Goal: Find specific page/section: Find specific page/section

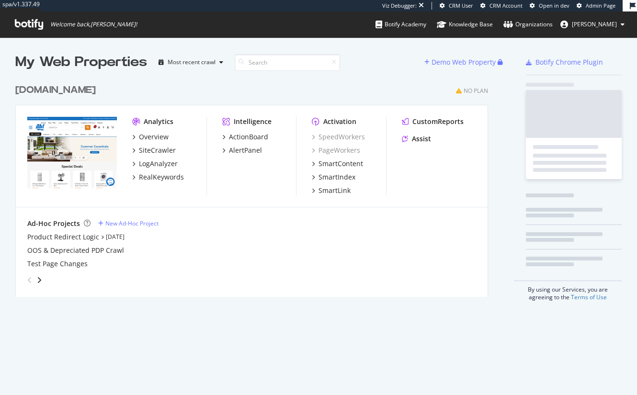
scroll to position [218, 473]
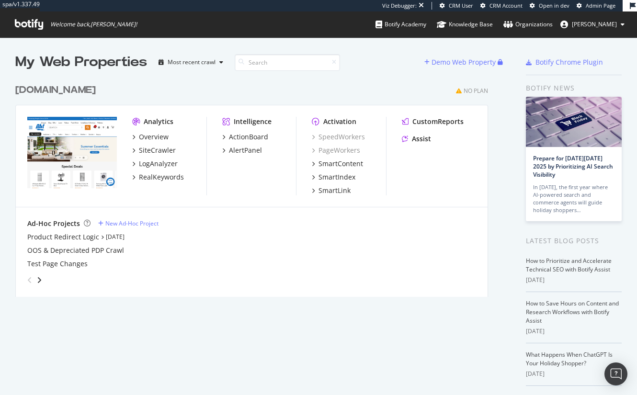
click at [33, 90] on div "[DOMAIN_NAME]" at bounding box center [55, 90] width 80 height 14
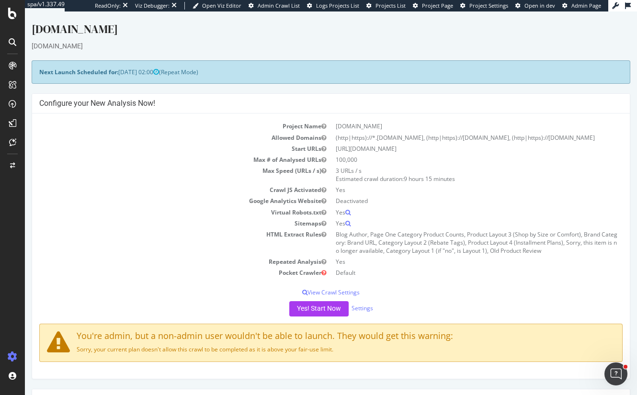
click at [178, 186] on td "Crawl JS Activated" at bounding box center [185, 189] width 292 height 11
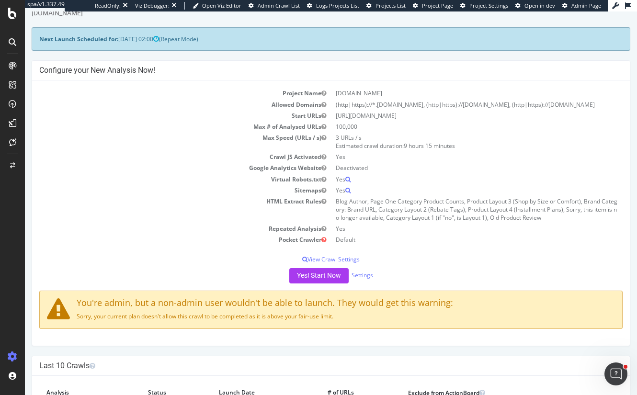
scroll to position [48, 0]
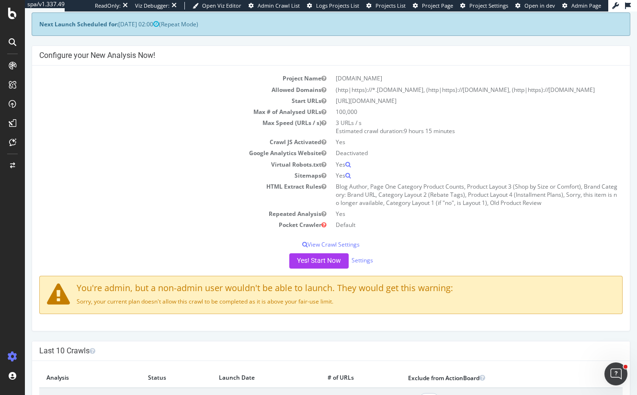
click at [203, 178] on td "Sitemaps" at bounding box center [185, 175] width 292 height 11
click at [191, 165] on td "Virtual Robots.txt" at bounding box center [185, 164] width 292 height 11
click at [487, 240] on p "View Crawl Settings" at bounding box center [330, 244] width 583 height 8
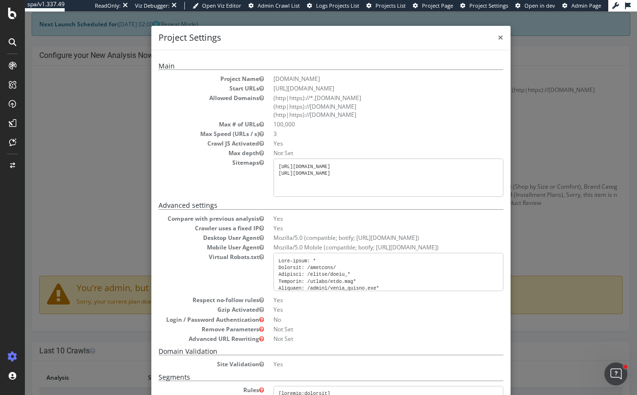
click at [497, 37] on span "×" at bounding box center [500, 37] width 6 height 13
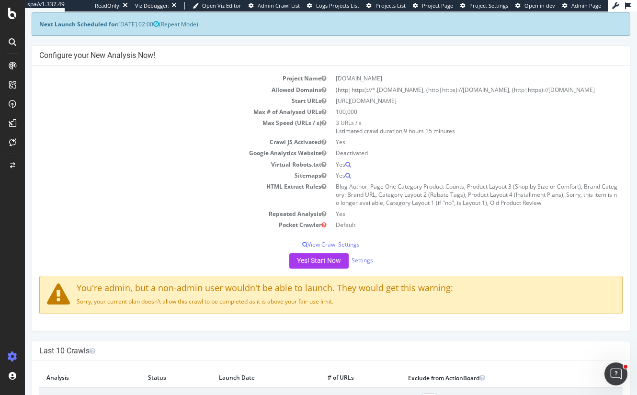
click at [217, 103] on td "Start URLs" at bounding box center [185, 100] width 292 height 11
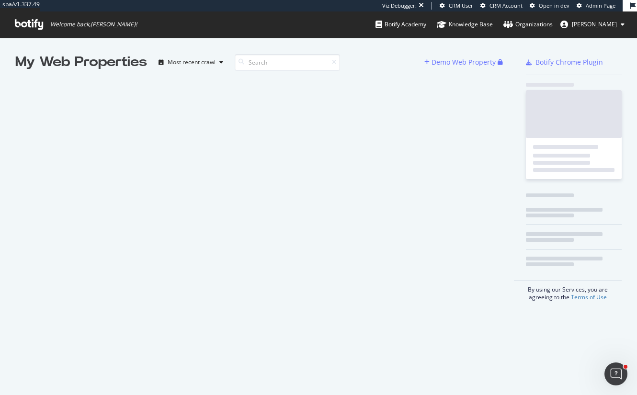
scroll to position [388, 622]
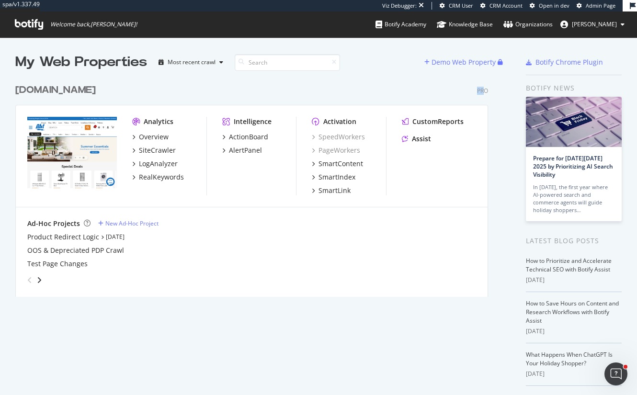
drag, startPoint x: 485, startPoint y: 91, endPoint x: 471, endPoint y: 90, distance: 14.8
click at [471, 90] on div "[DOMAIN_NAME] Pro" at bounding box center [251, 90] width 473 height 14
click at [36, 90] on div "[DOMAIN_NAME]" at bounding box center [55, 90] width 80 height 14
